Goal: Transaction & Acquisition: Purchase product/service

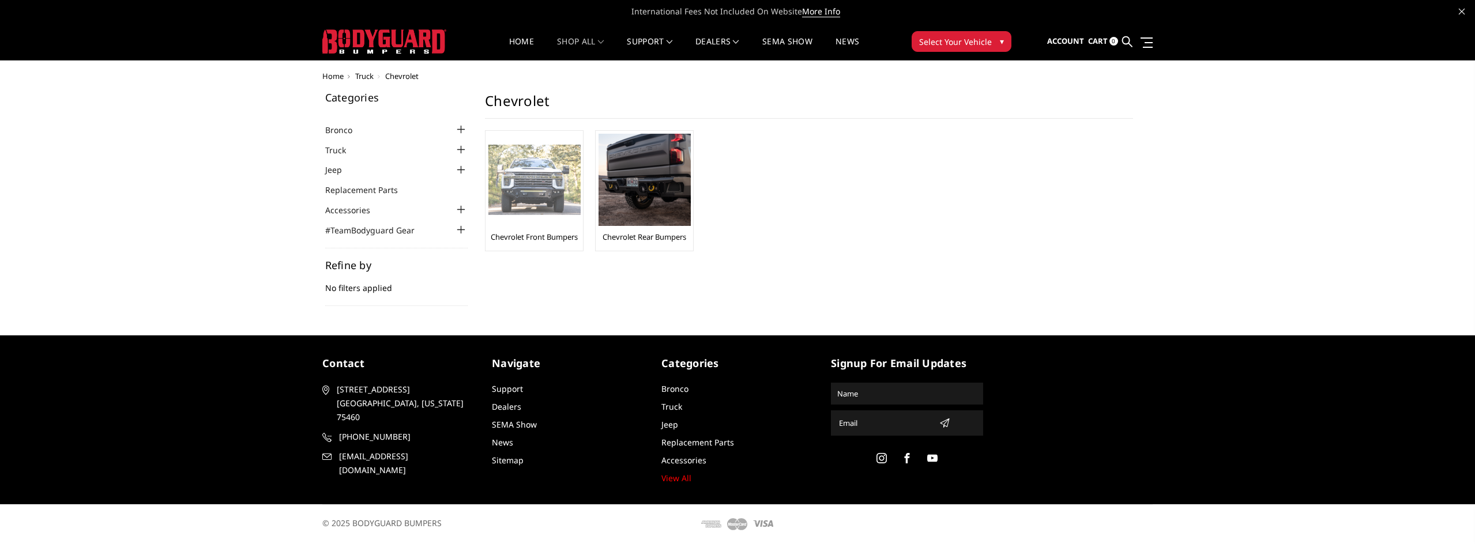
click at [545, 146] on img at bounding box center [534, 180] width 92 height 71
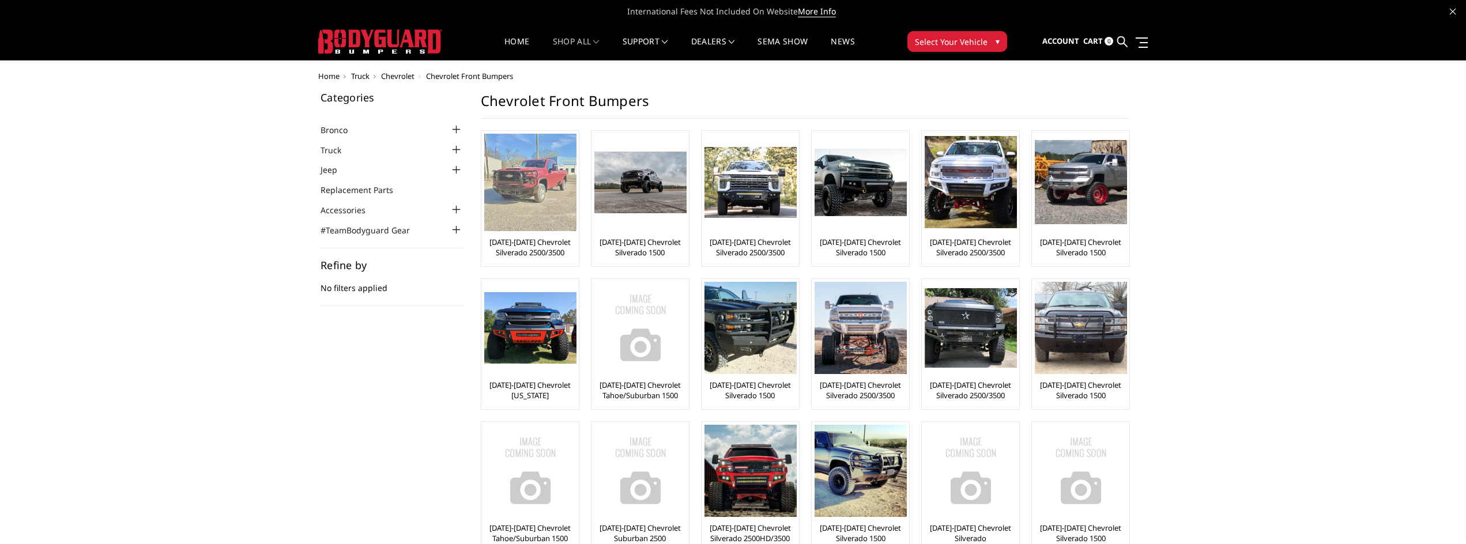
click at [543, 186] on img at bounding box center [530, 182] width 92 height 97
click at [506, 237] on link "[DATE]-[DATE] Chevrolet Silverado 2500/3500" at bounding box center [530, 247] width 92 height 21
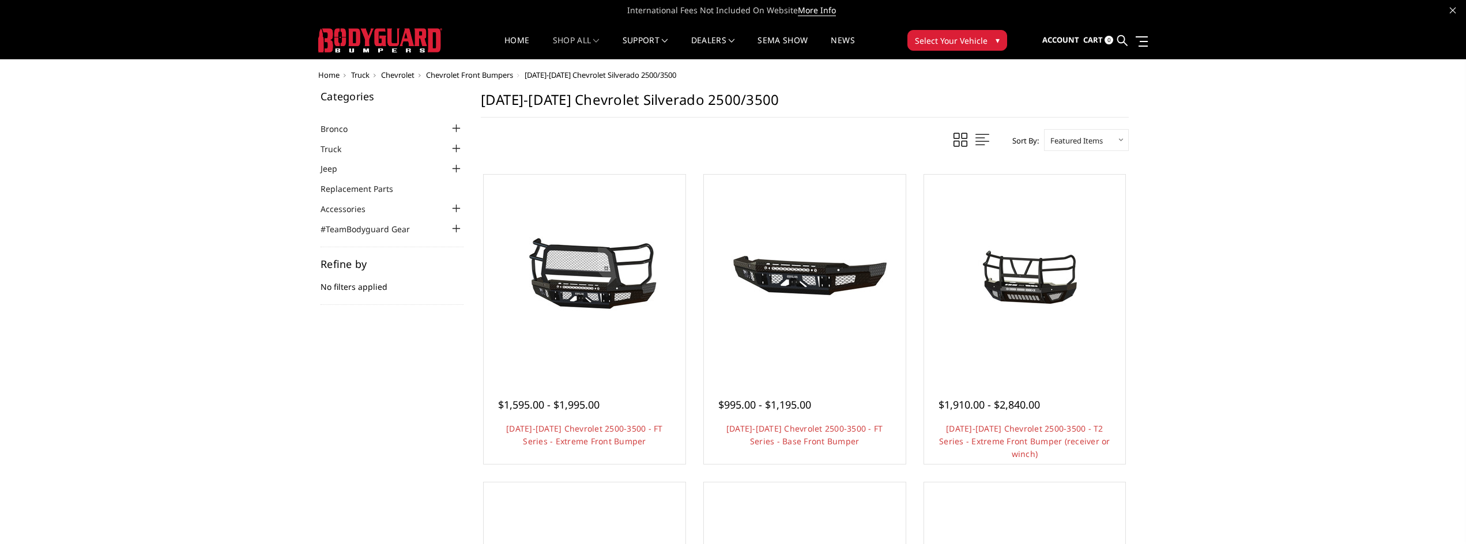
scroll to position [1, 0]
